Goal: Transaction & Acquisition: Purchase product/service

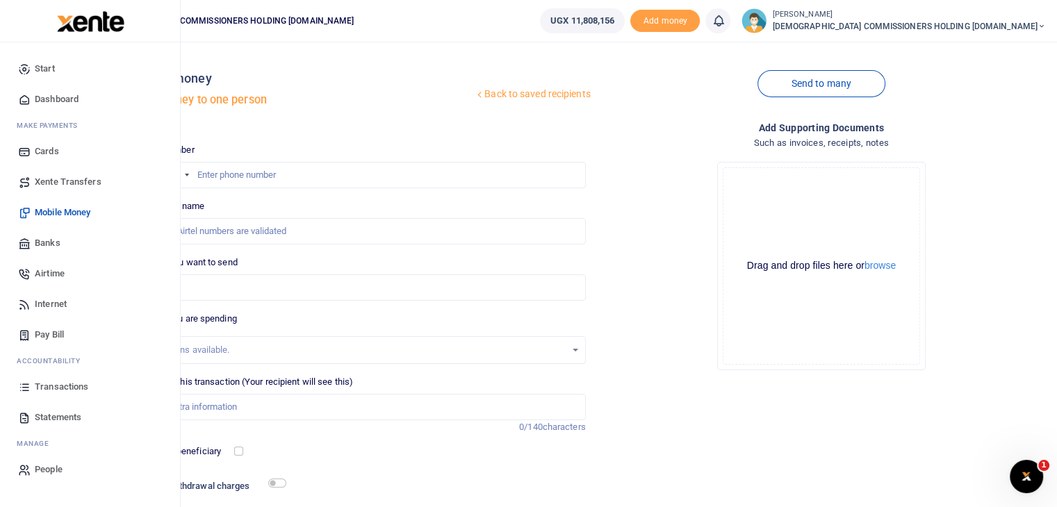
click at [47, 68] on span "Start" at bounding box center [45, 69] width 20 height 14
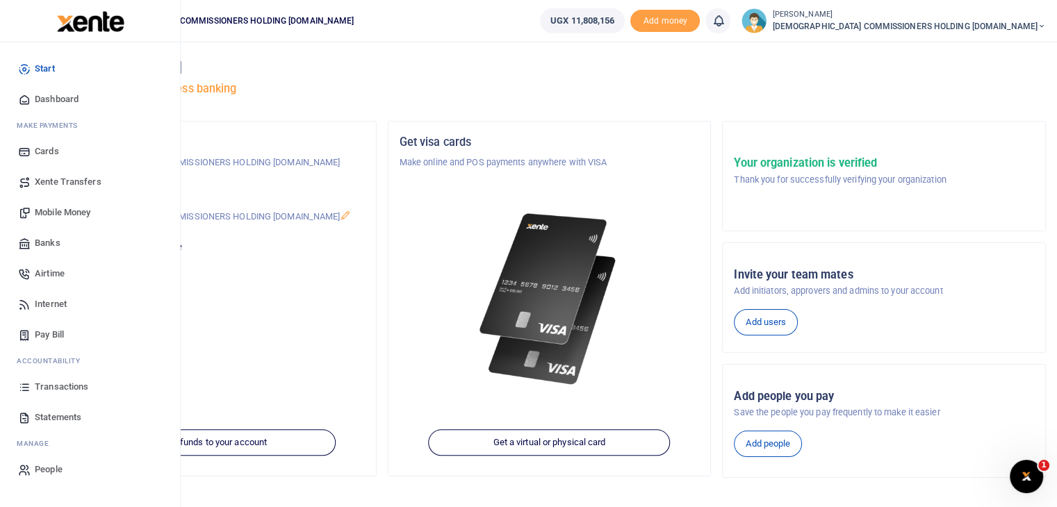
click at [67, 388] on span "Transactions" at bounding box center [62, 387] width 54 height 14
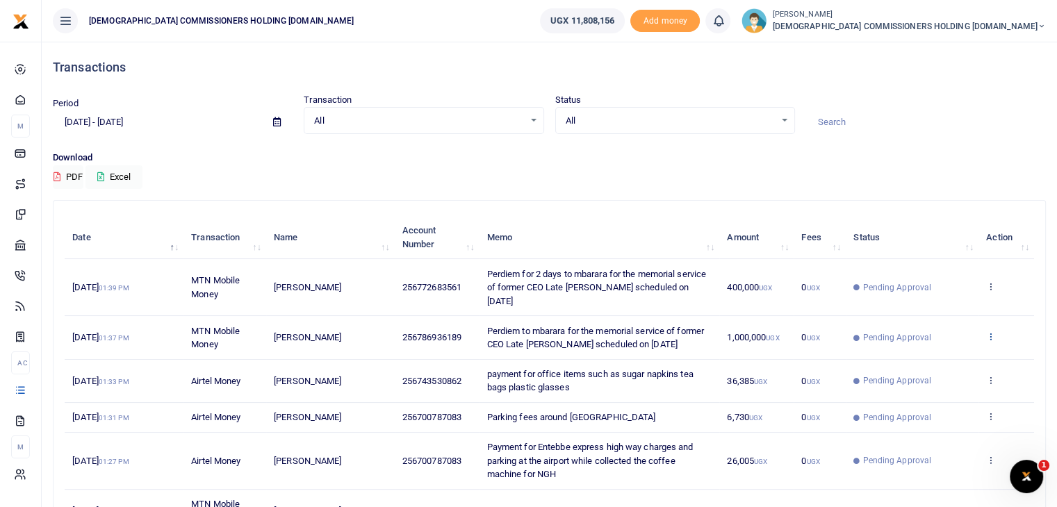
click at [987, 332] on icon at bounding box center [990, 337] width 9 height 10
click at [957, 358] on link "View details" at bounding box center [940, 359] width 110 height 19
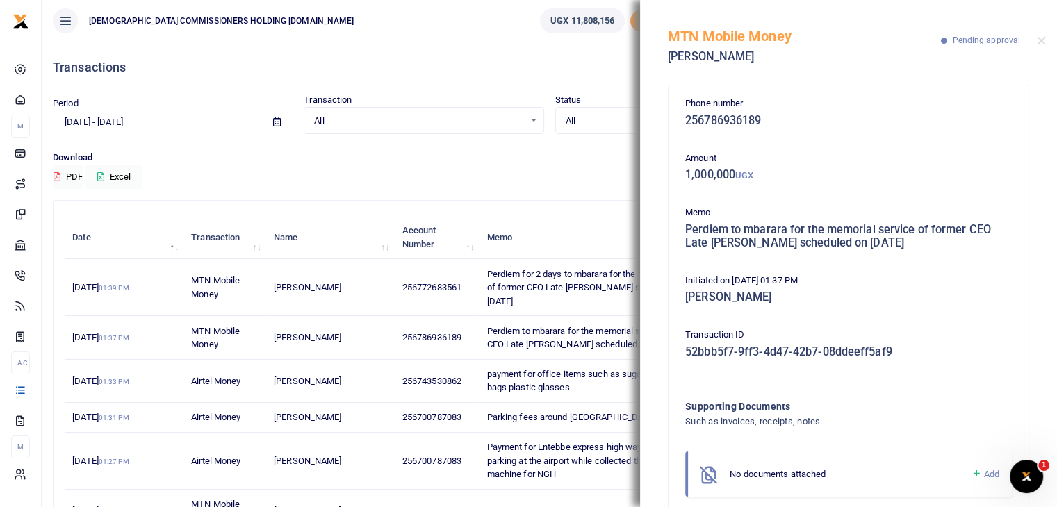
drag, startPoint x: 687, startPoint y: 229, endPoint x: 942, endPoint y: 258, distance: 256.8
click at [942, 258] on div "Phone number 256786936189 Amount 1,000,000 UGX Memo Perdiem to mbarara for the …" at bounding box center [849, 302] width 338 height 411
copy h5 "Perdiem to mbarara for the memorial service of former CEO Late [PERSON_NAME] sc…"
click at [951, 295] on h5 "[PERSON_NAME]" at bounding box center [848, 298] width 327 height 14
click at [1040, 40] on button "Close" at bounding box center [1041, 40] width 9 height 9
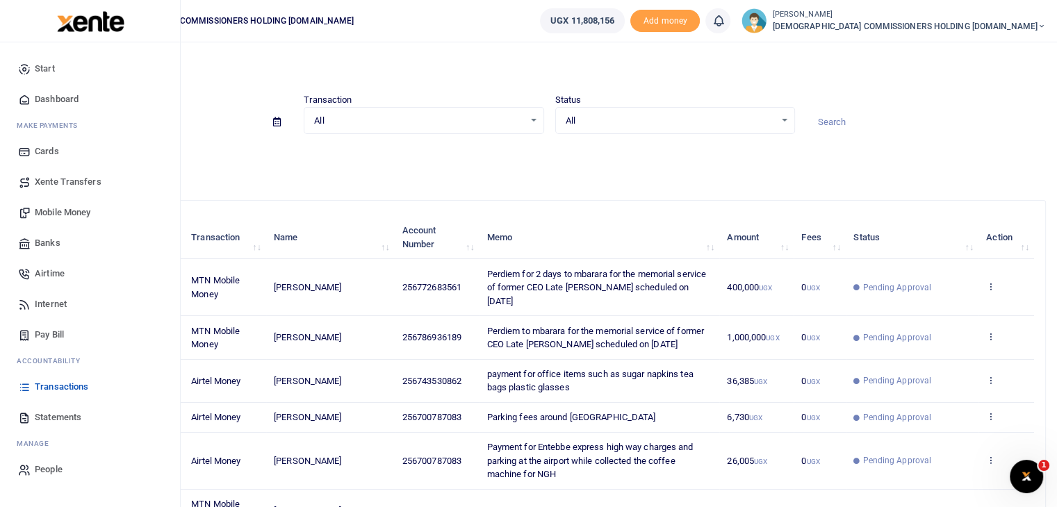
click at [74, 211] on span "Mobile Money" at bounding box center [63, 213] width 56 height 14
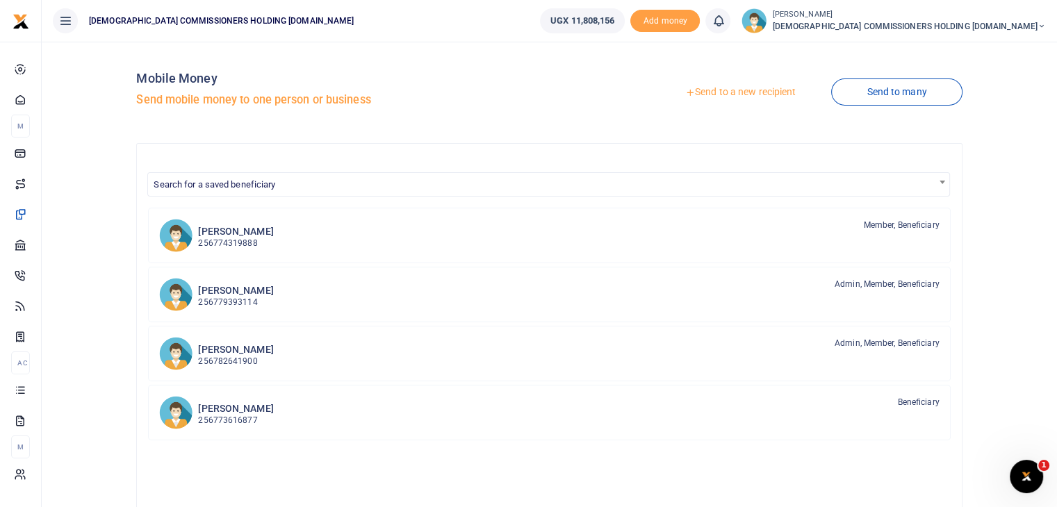
click at [767, 91] on link "Send to a new recipient" at bounding box center [740, 92] width 181 height 25
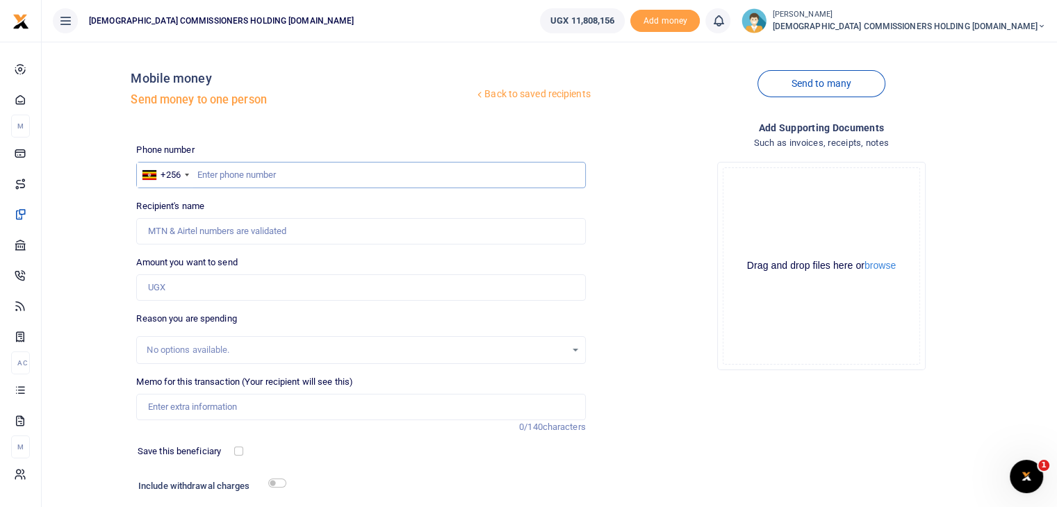
click at [229, 178] on input "text" at bounding box center [360, 175] width 449 height 26
type input "700787033"
type input "[PERSON_NAME]"
type input "700787033"
click at [182, 286] on input "Amount you want to send" at bounding box center [360, 288] width 449 height 26
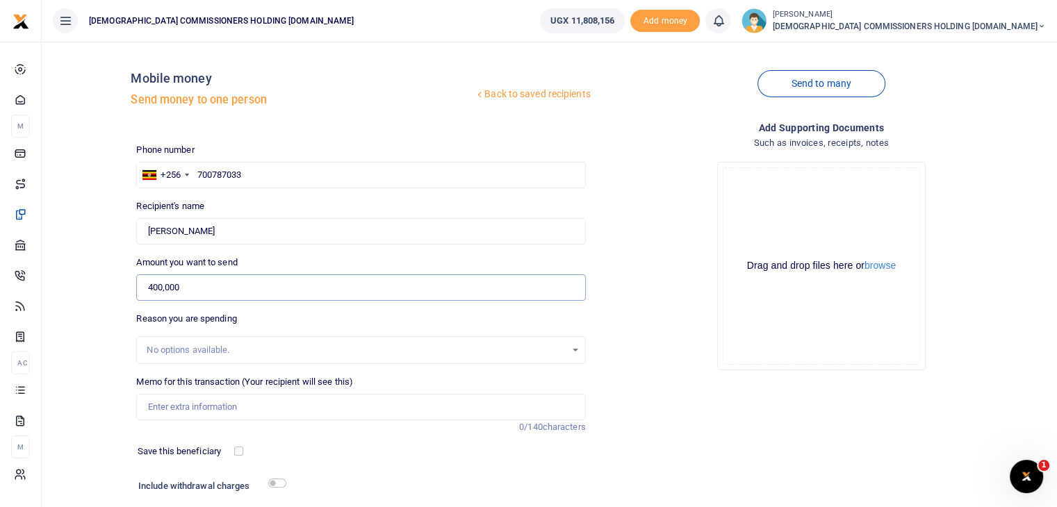
type input "400,000"
click at [185, 412] on input "Memo for this transaction (Your recipient will see this)" at bounding box center [360, 407] width 449 height 26
paste input "Perdiem to mbarara for the memorial service of former CEO Late [PERSON_NAME] sc…"
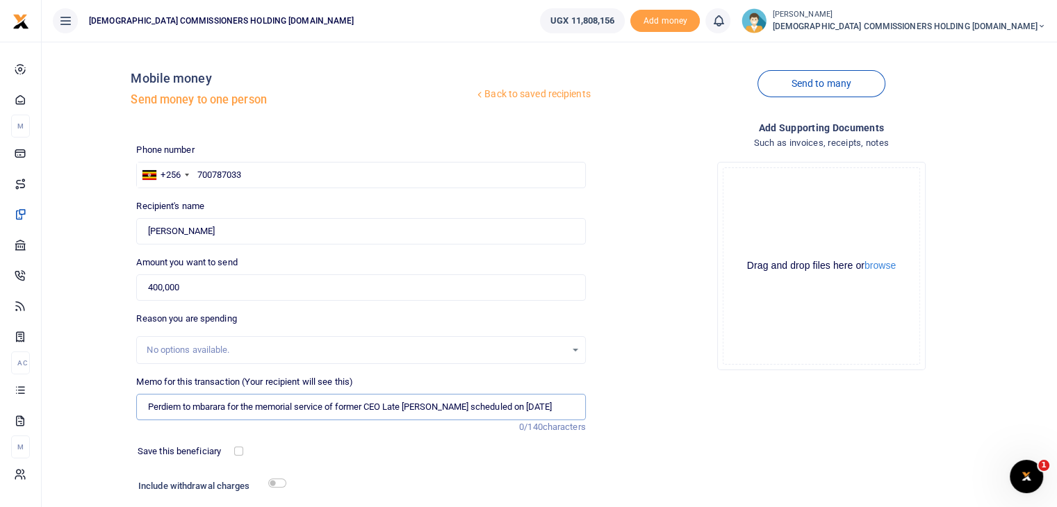
scroll to position [0, 13]
click at [172, 407] on input "Perdiem to mbarara for the memorial service of former CEO Late Kahenano Joram s…" at bounding box center [360, 407] width 449 height 26
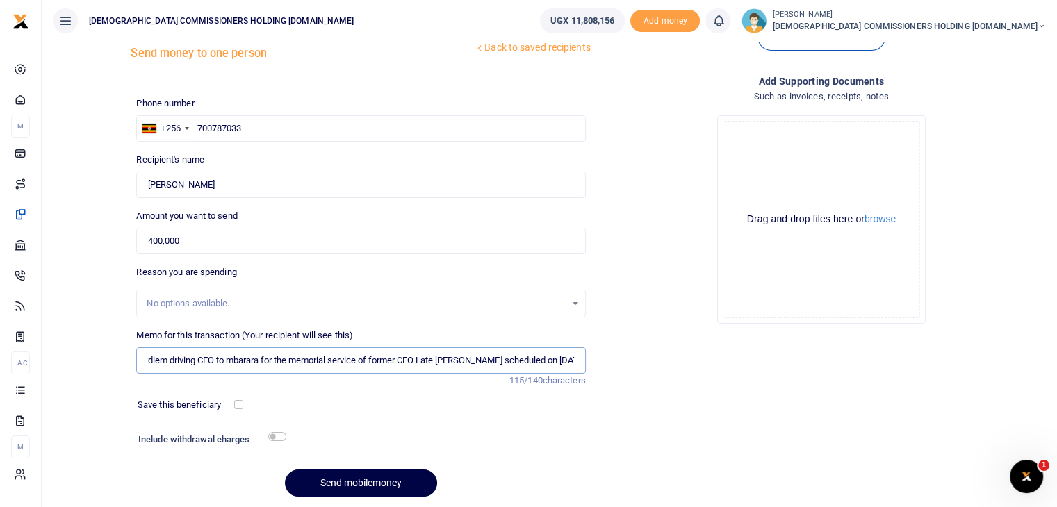
scroll to position [70, 0]
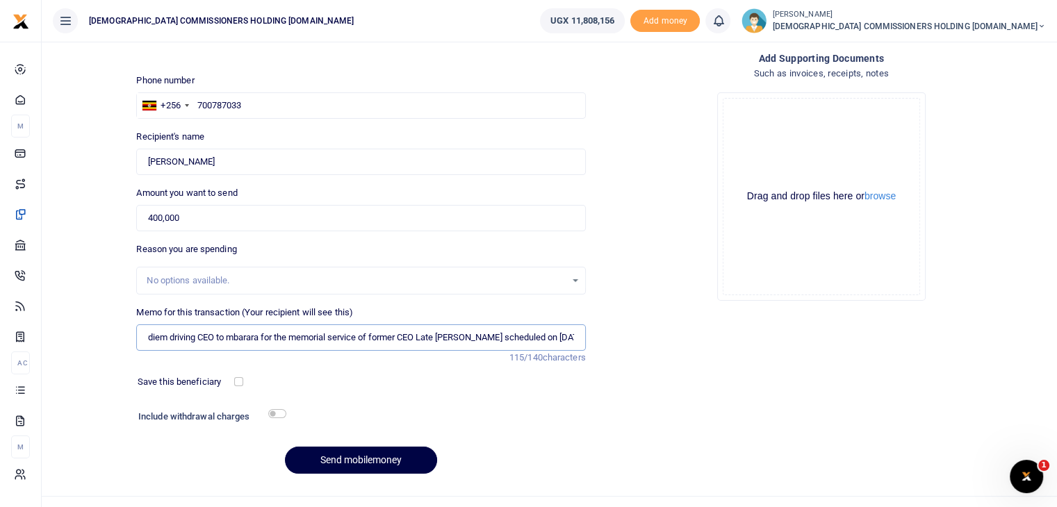
type input "Perdiem driving CEO to mbarara for the memorial service of former CEO Late Kahe…"
click at [250, 107] on input "700787033" at bounding box center [360, 105] width 449 height 26
type input "700787083"
type input "Ali Najjibu"
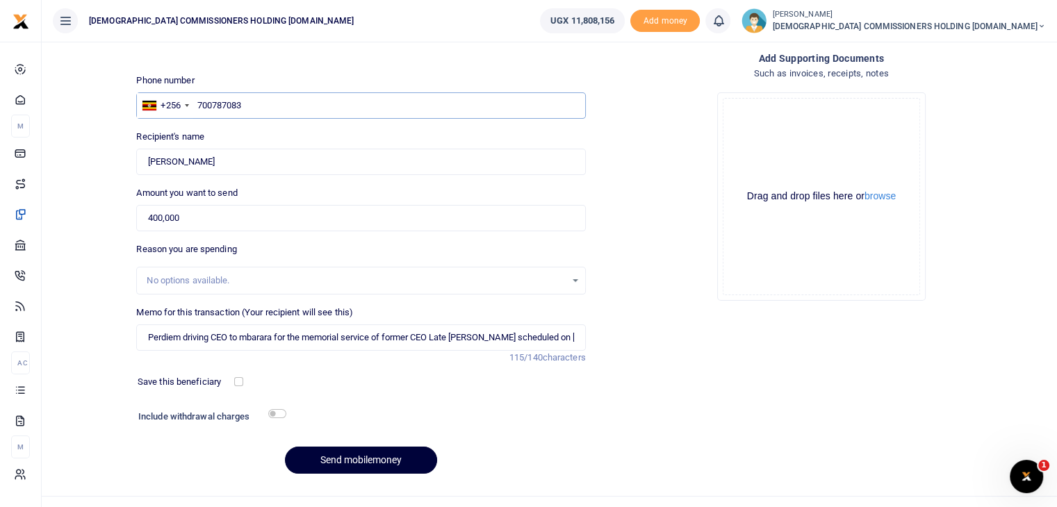
type input "700787083"
click at [364, 462] on button "Send mobilemoney" at bounding box center [361, 460] width 152 height 27
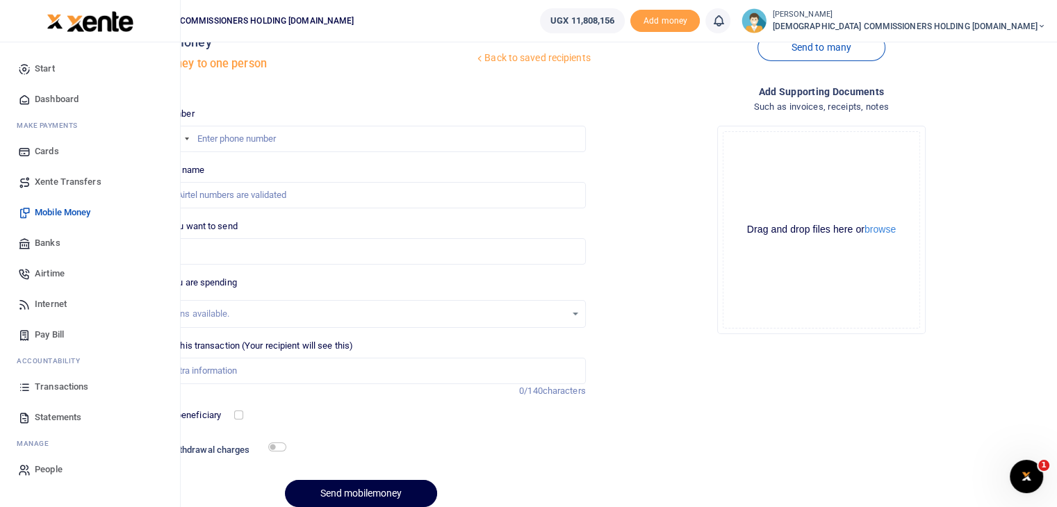
scroll to position [70, 0]
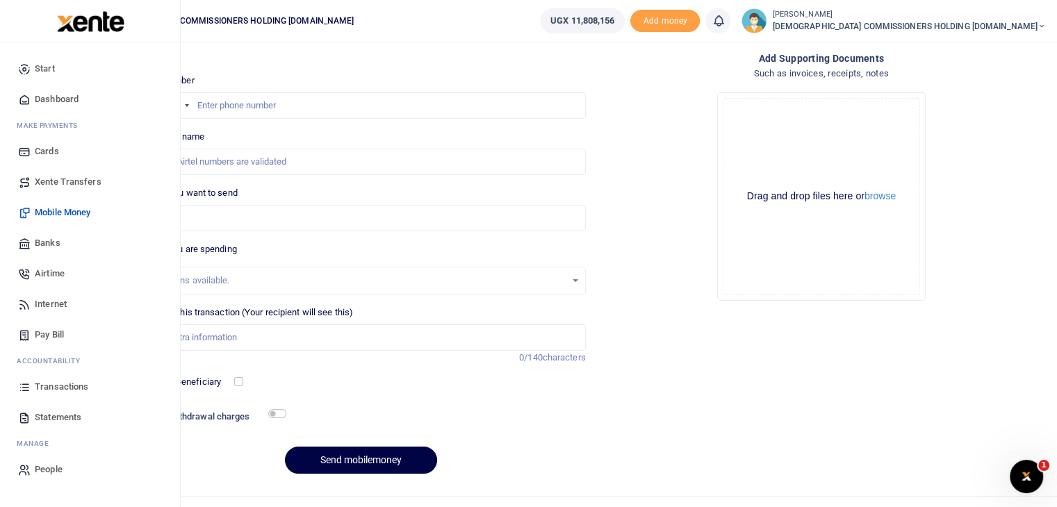
click at [64, 390] on span "Transactions" at bounding box center [62, 387] width 54 height 14
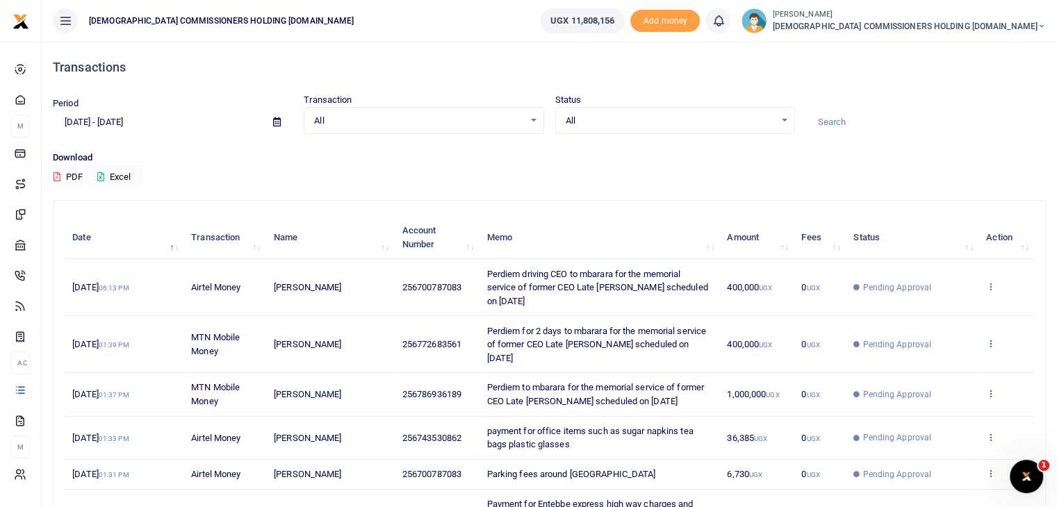
click at [994, 342] on icon at bounding box center [990, 344] width 9 height 10
click at [959, 364] on link "View details" at bounding box center [940, 366] width 110 height 19
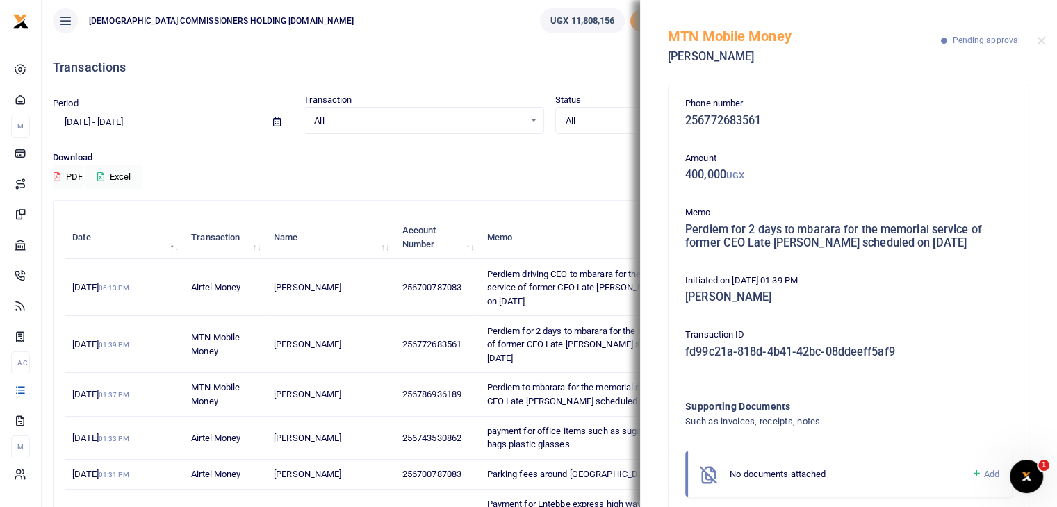
drag, startPoint x: 687, startPoint y: 229, endPoint x: 1005, endPoint y: 254, distance: 319.4
click at [1005, 254] on div "Memo Perdiem for 2 days to mbarara for the memorial service of former CEO Late …" at bounding box center [849, 231] width 338 height 51
copy h5 "Perdiem for 2 days to mbarara for the memorial service of former CEO Late Kahen…"
click at [968, 300] on h5 "[PERSON_NAME]" at bounding box center [848, 298] width 327 height 14
click at [1041, 44] on button "Close" at bounding box center [1041, 40] width 9 height 9
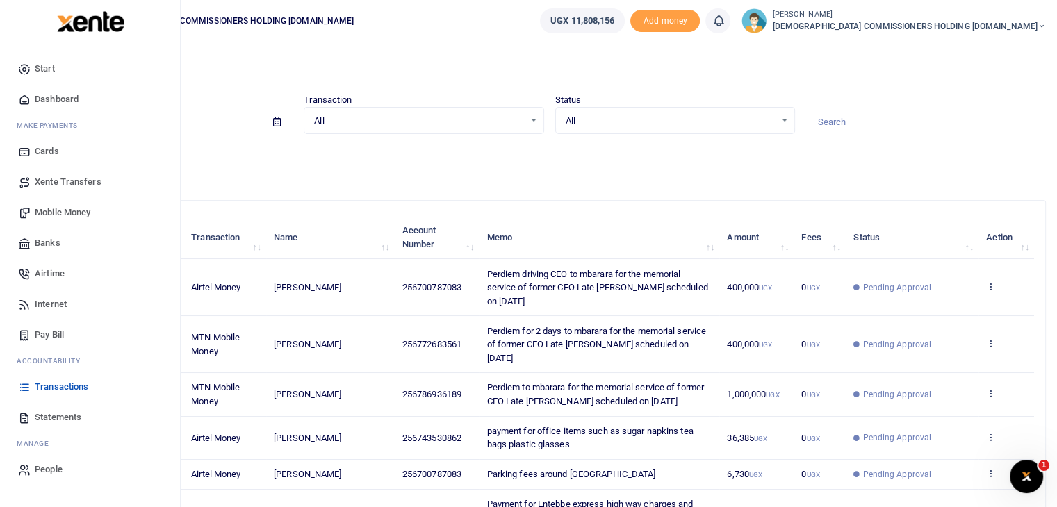
click at [50, 208] on span "Mobile Money" at bounding box center [63, 213] width 56 height 14
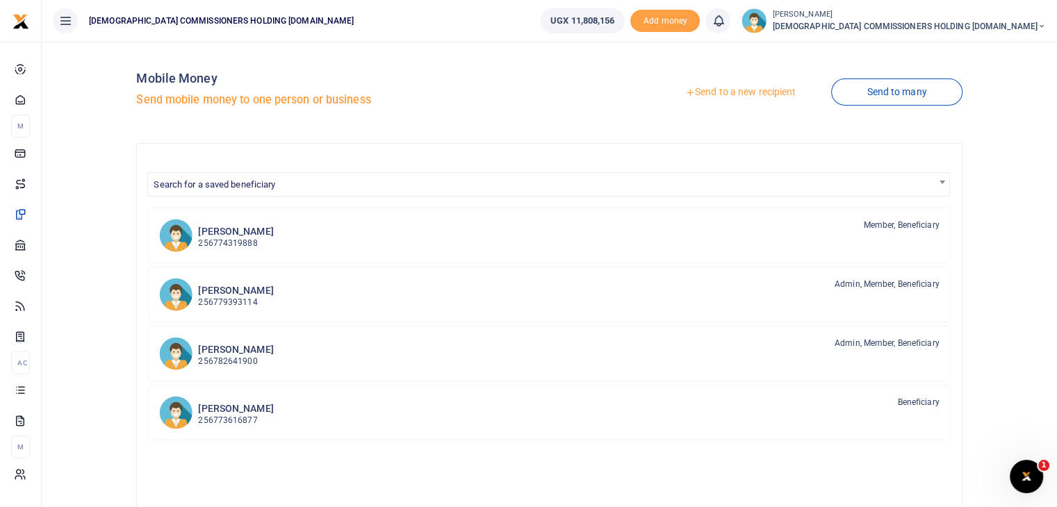
click at [770, 90] on link "Send to a new recipient" at bounding box center [740, 92] width 181 height 25
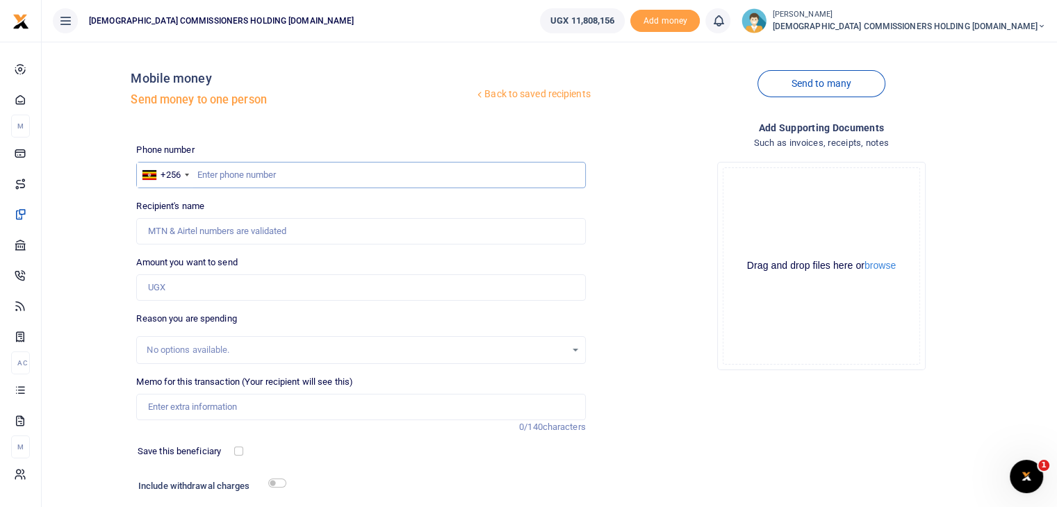
click at [222, 174] on input "text" at bounding box center [360, 175] width 449 height 26
type input "773616877"
type input "Eric Semuteke"
type input "773616877"
click at [183, 290] on input "Amount you want to send" at bounding box center [360, 288] width 449 height 26
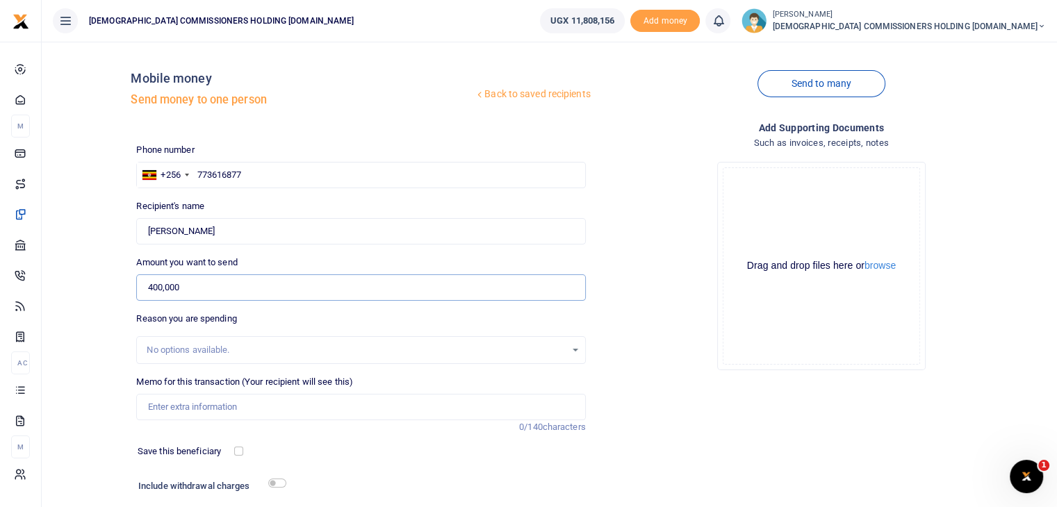
type input "400,000"
click at [174, 408] on input "Memo for this transaction (Your recipient will see this)" at bounding box center [360, 407] width 449 height 26
paste input "Perdiem for 2 days to mbarara for the memorial service of former CEO Late [PERS…"
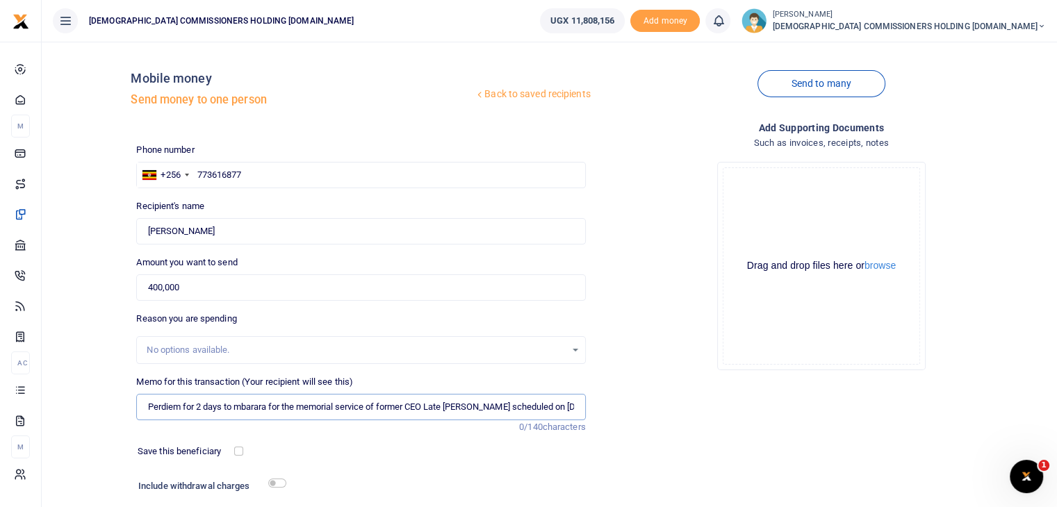
scroll to position [0, 55]
click at [173, 407] on input "Perdiem for 2 days to mbarara for the memorial service of former CEO Late [PERS…" at bounding box center [360, 407] width 449 height 26
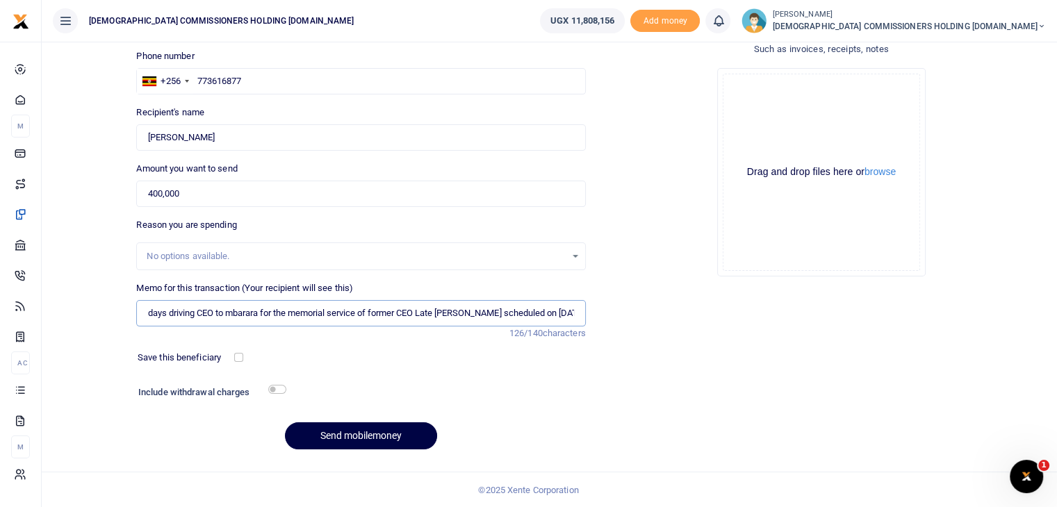
scroll to position [95, 0]
type input "Perdiem for 2 days driving CEO to mbarara for the memorial service of former CE…"
click at [359, 437] on button "Send mobilemoney" at bounding box center [361, 435] width 152 height 27
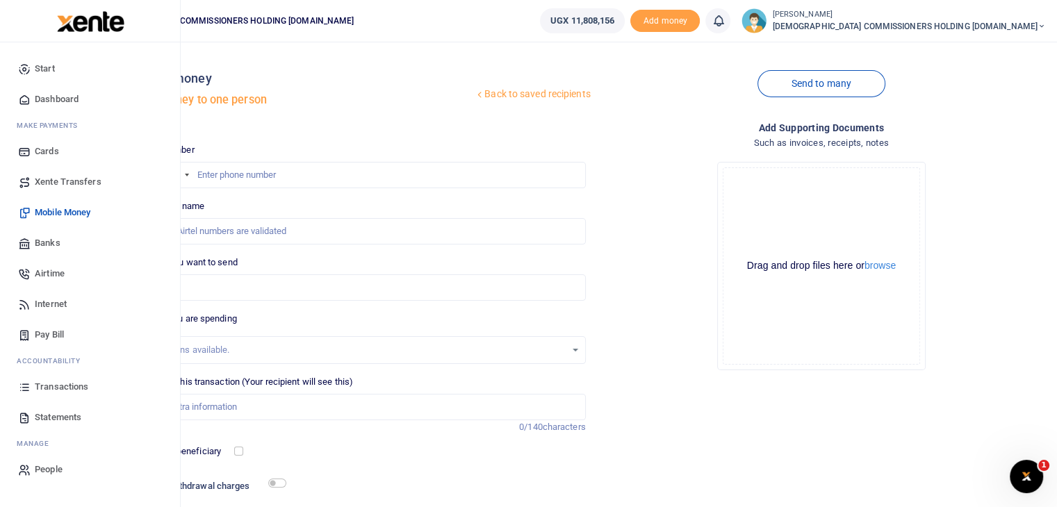
click at [66, 387] on span "Transactions" at bounding box center [62, 387] width 54 height 14
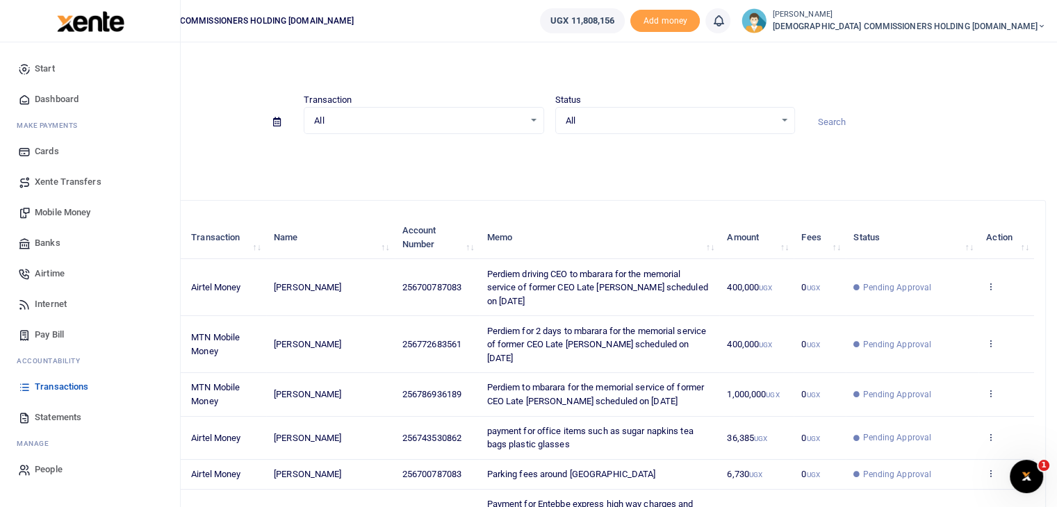
click at [64, 389] on span "Transactions" at bounding box center [62, 387] width 54 height 14
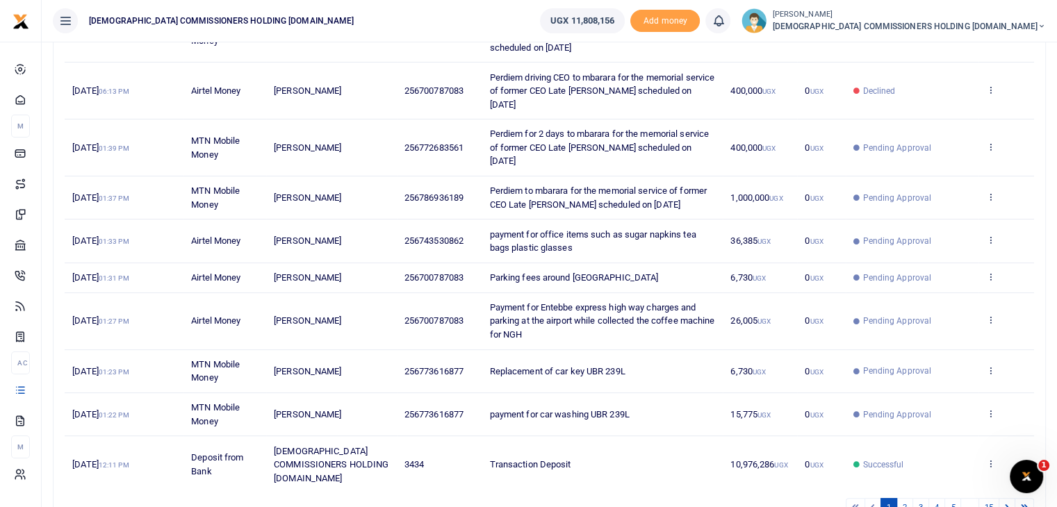
scroll to position [278, 0]
